Goal: Task Accomplishment & Management: Use online tool/utility

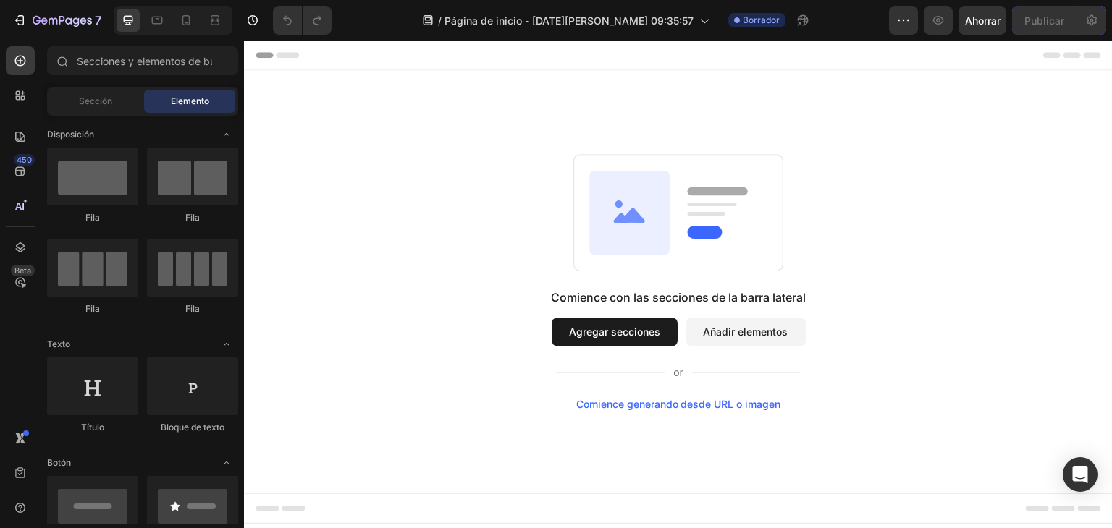
click at [742, 332] on font "Añadir elementos" at bounding box center [746, 332] width 85 height 12
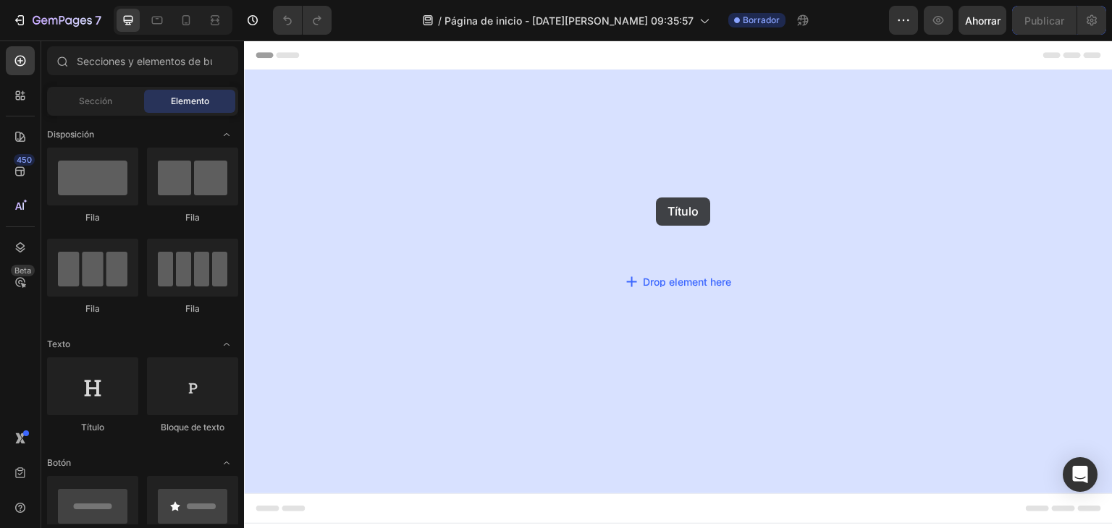
drag, startPoint x: 340, startPoint y: 427, endPoint x: 656, endPoint y: 198, distance: 390.8
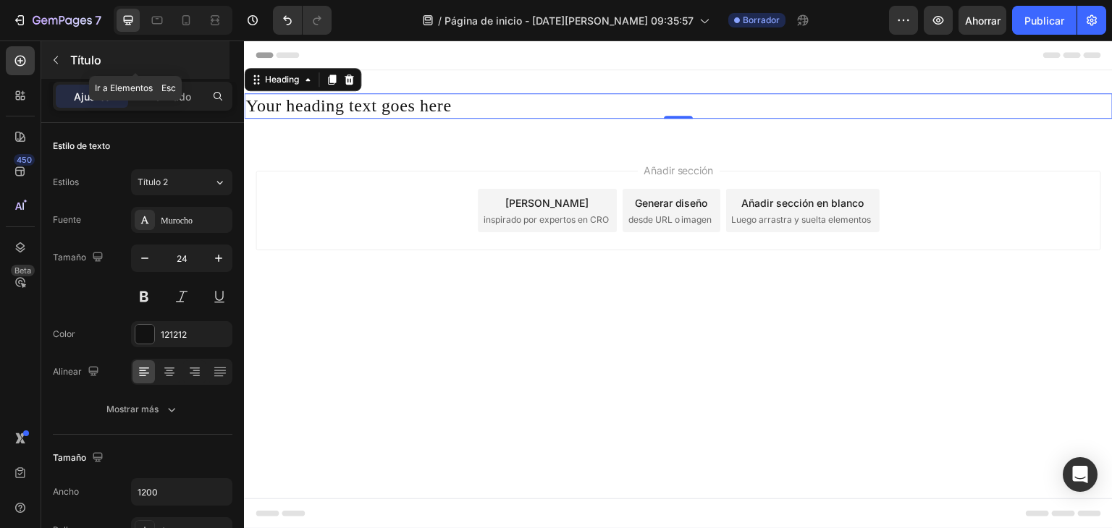
click at [61, 59] on icon "button" at bounding box center [56, 60] width 12 height 12
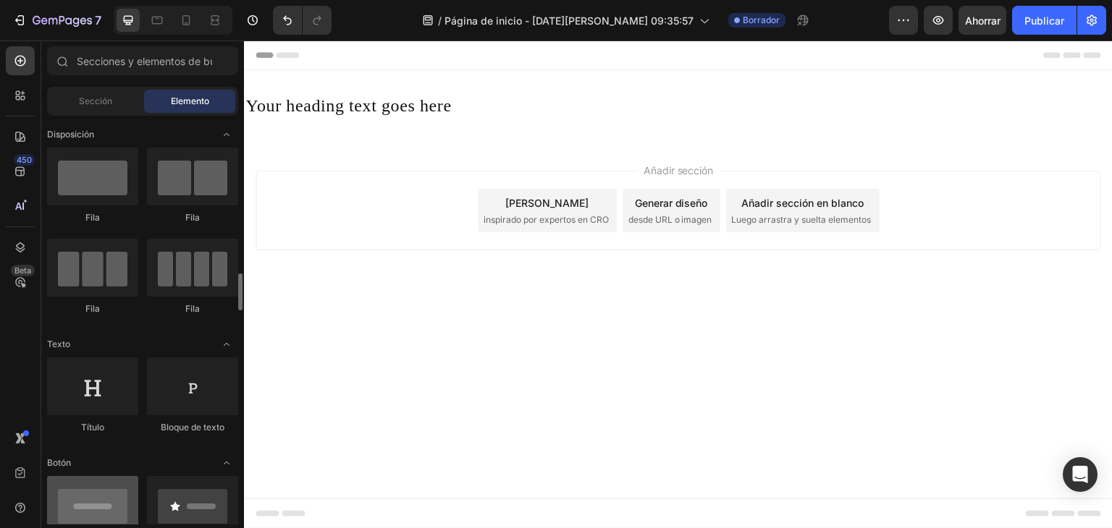
scroll to position [145, 0]
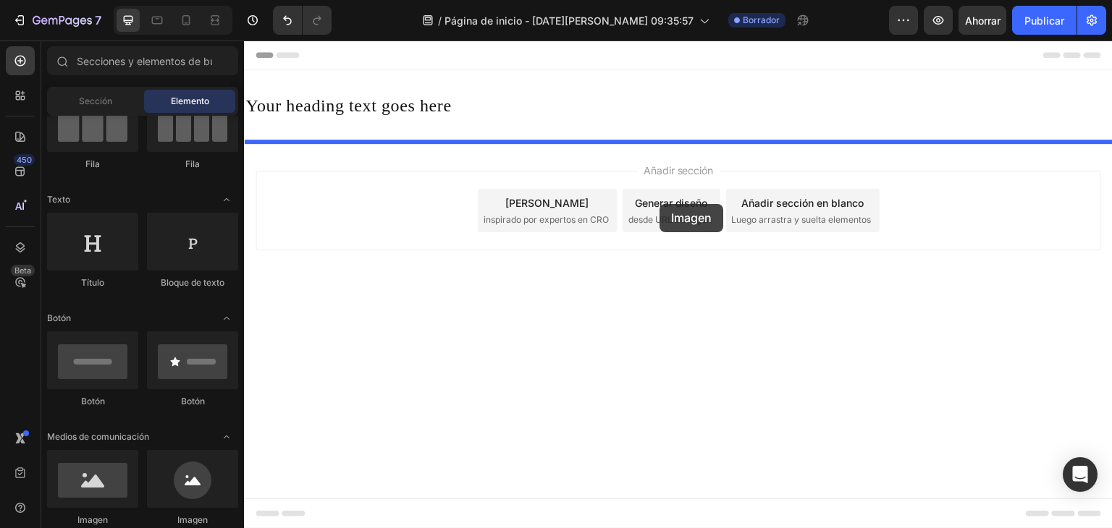
drag, startPoint x: 322, startPoint y: 542, endPoint x: 659, endPoint y: 204, distance: 477.6
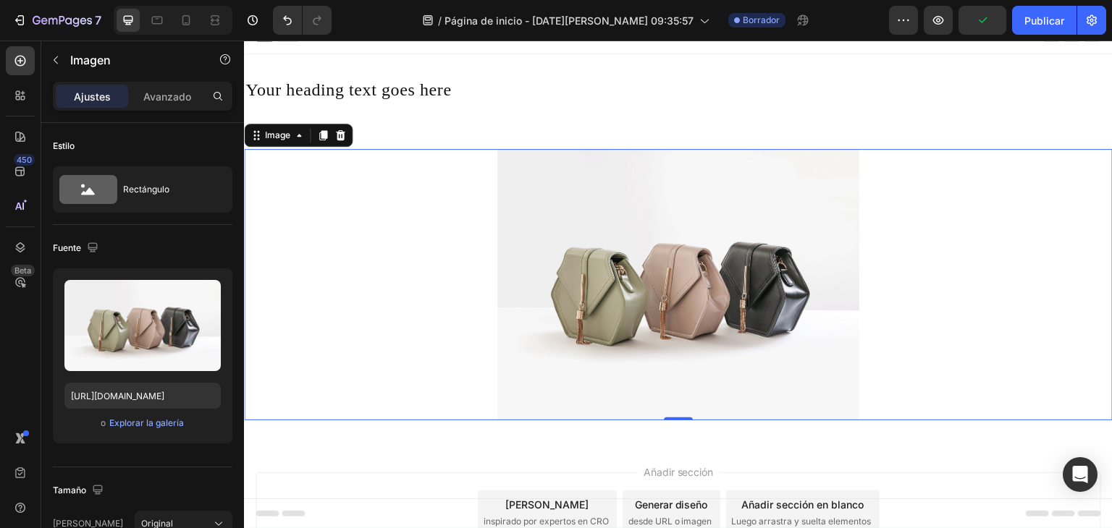
scroll to position [0, 0]
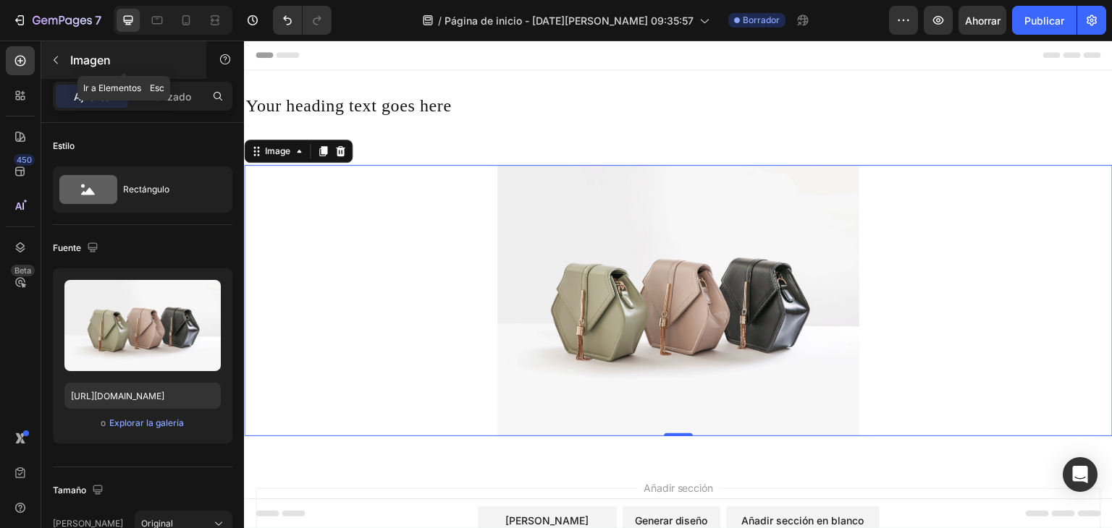
click at [55, 64] on icon "button" at bounding box center [56, 60] width 12 height 12
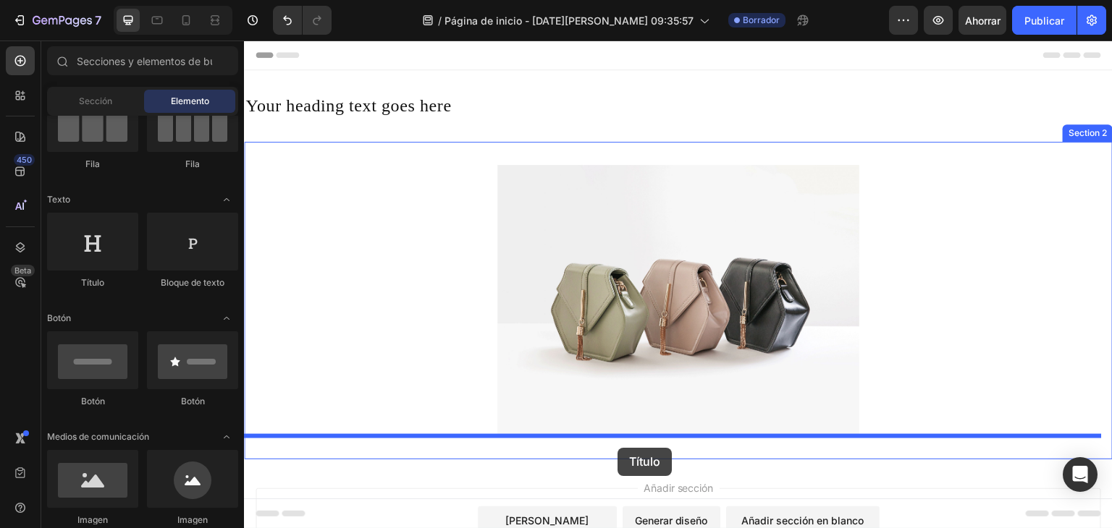
drag, startPoint x: 332, startPoint y: 296, endPoint x: 617, endPoint y: 448, distance: 323.8
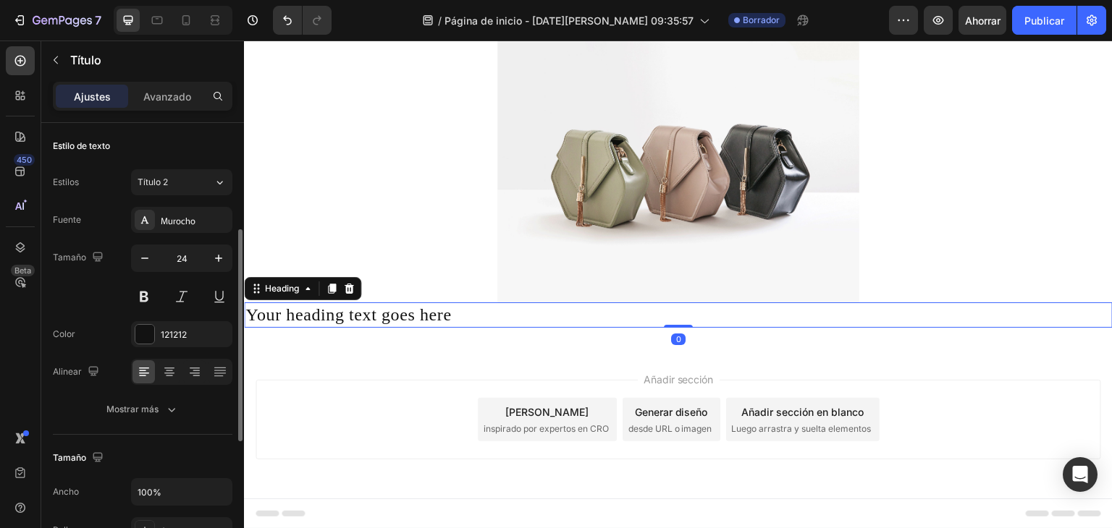
scroll to position [72, 0]
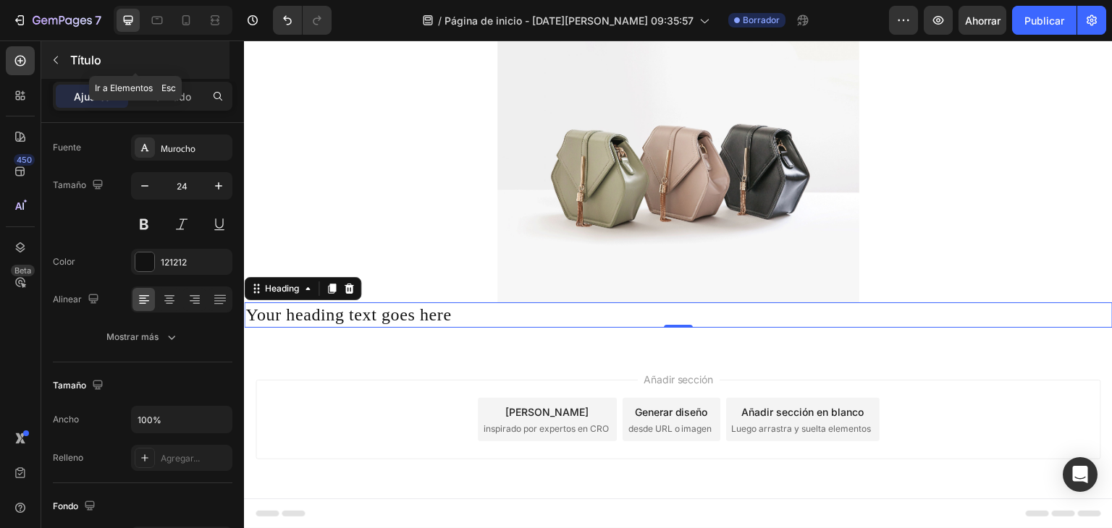
click at [60, 69] on button "button" at bounding box center [55, 60] width 23 height 23
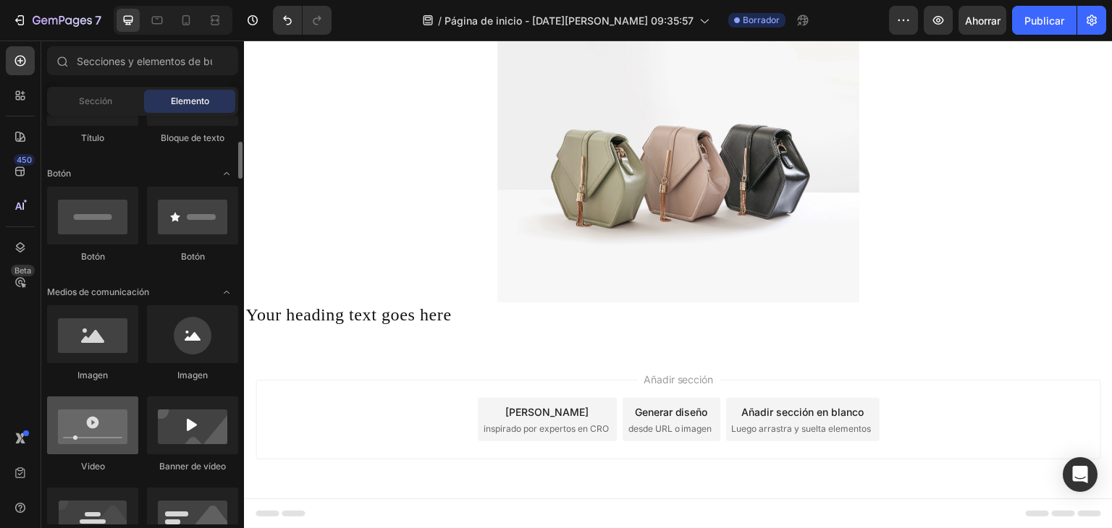
scroll to position [362, 0]
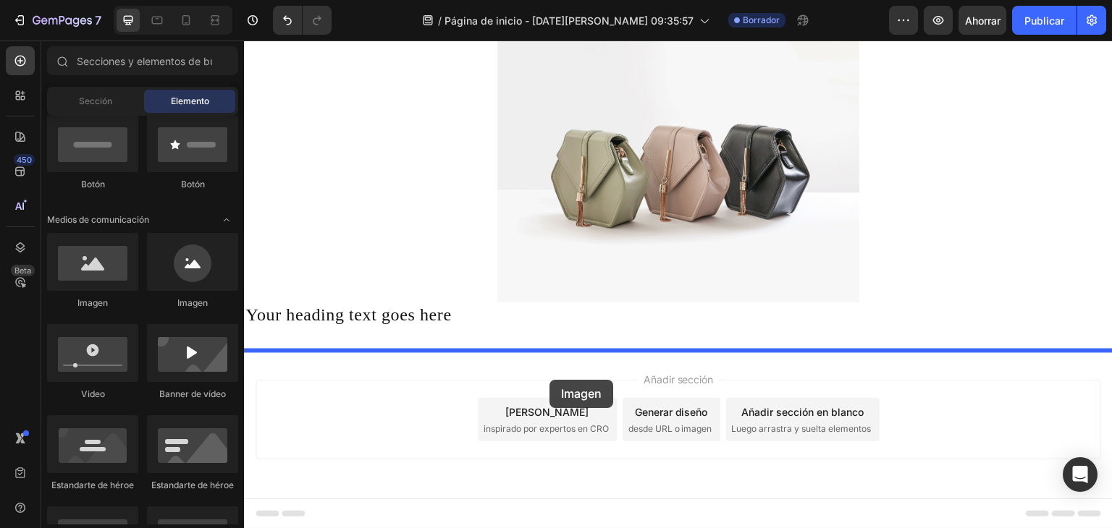
drag, startPoint x: 340, startPoint y: 304, endPoint x: 549, endPoint y: 380, distance: 223.3
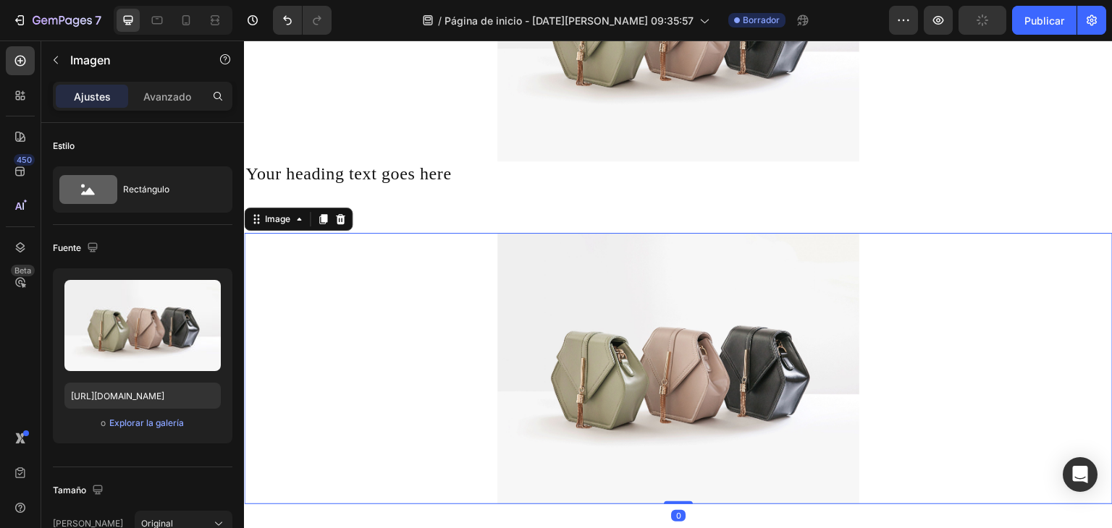
scroll to position [265, 0]
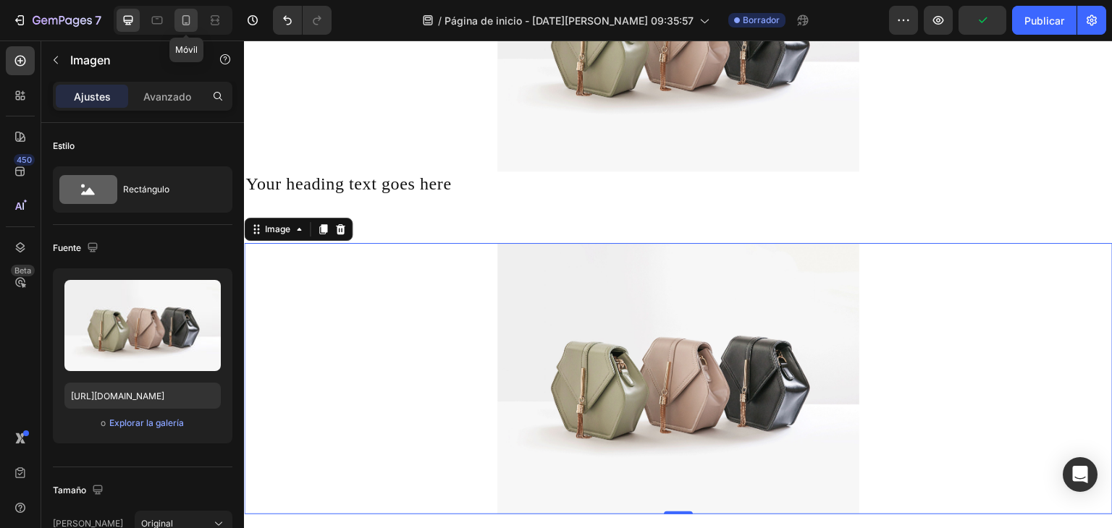
click at [189, 24] on icon at bounding box center [186, 20] width 8 height 10
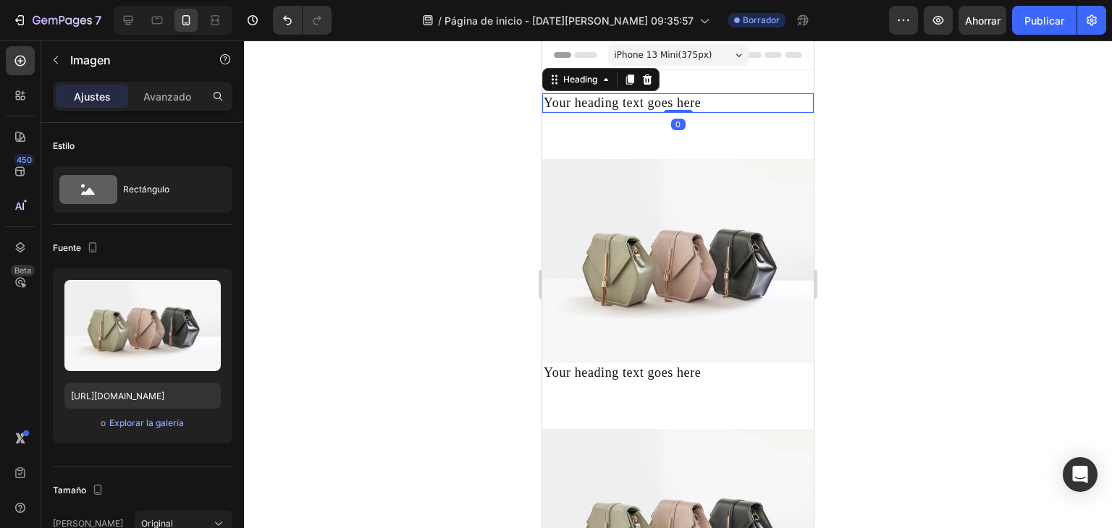
click at [714, 100] on h2 "Your heading text goes here" at bounding box center [677, 103] width 271 height 20
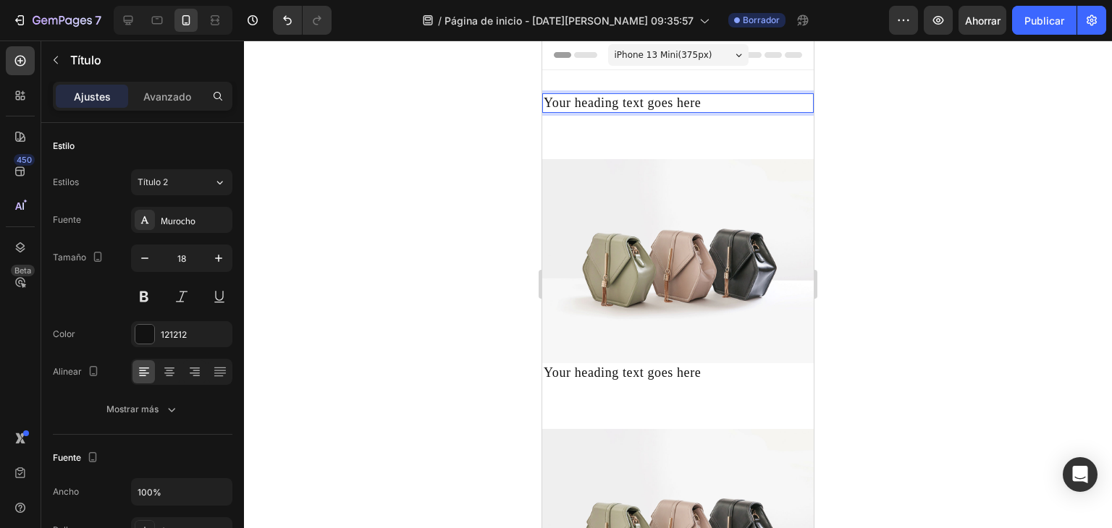
click at [714, 101] on h2 "Your heading text goes here" at bounding box center [677, 103] width 271 height 20
